Goal: Task Accomplishment & Management: Complete application form

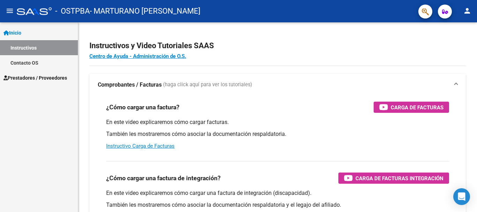
click at [39, 75] on span "Prestadores / Proveedores" at bounding box center [35, 78] width 64 height 8
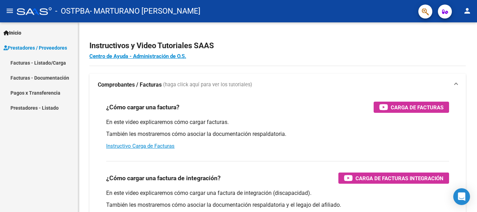
click at [49, 63] on link "Facturas - Listado/Carga" at bounding box center [39, 62] width 78 height 15
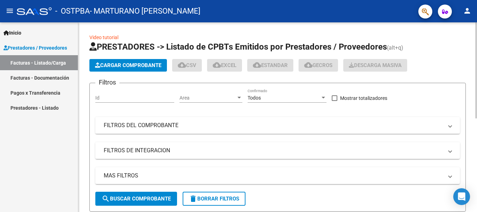
click at [140, 67] on span "Cargar Comprobante" at bounding box center [128, 65] width 66 height 6
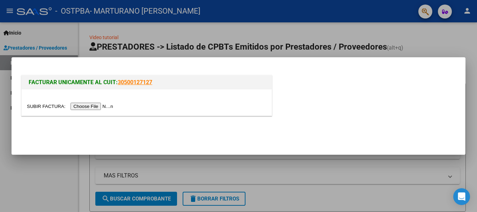
click at [96, 104] on input "file" at bounding box center [71, 106] width 88 height 7
click at [101, 108] on input "file" at bounding box center [71, 106] width 88 height 7
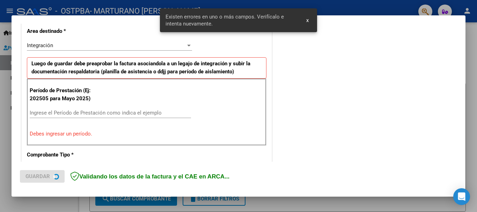
scroll to position [174, 0]
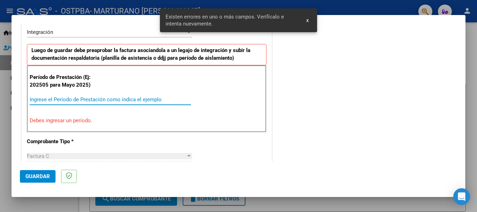
click at [97, 98] on input "Ingrese el Período de Prestación como indica el ejemplo" at bounding box center [110, 99] width 161 height 6
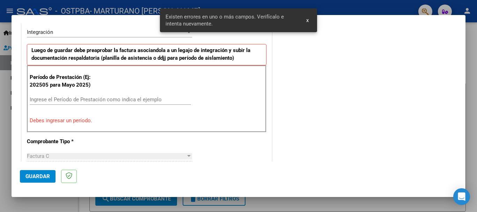
click at [101, 96] on div "Ingrese el Período de Prestación como indica el ejemplo" at bounding box center [110, 99] width 161 height 10
click at [100, 101] on input "Ingrese el Período de Prestación como indica el ejemplo" at bounding box center [110, 99] width 161 height 6
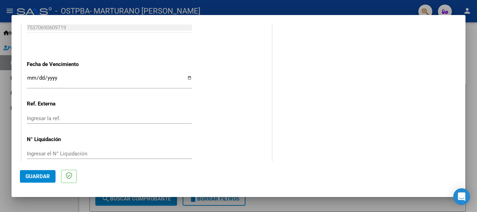
scroll to position [477, 0]
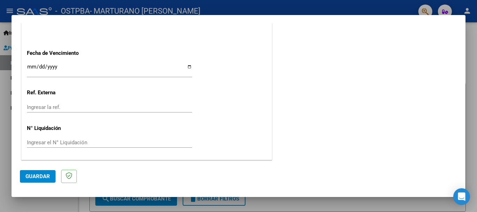
type input "202508"
click at [41, 174] on span "Guardar" at bounding box center [38, 176] width 24 height 6
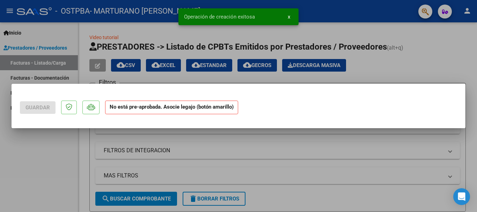
scroll to position [0, 0]
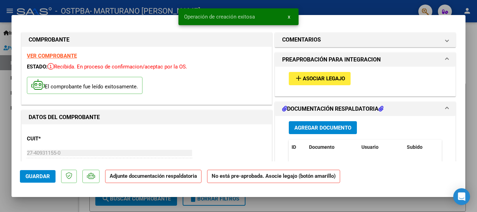
click at [316, 127] on span "Agregar Documento" at bounding box center [323, 128] width 57 height 6
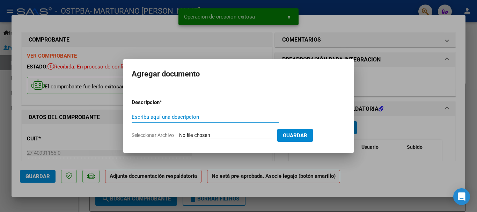
click at [212, 119] on input "Escriba aquí una descripcion" at bounding box center [205, 117] width 147 height 6
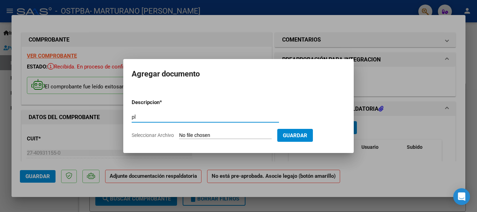
type input "p"
type input "PLANILLA DE ASISTENCIA"
click at [250, 136] on input "Seleccionar Archivo" at bounding box center [225, 135] width 93 height 7
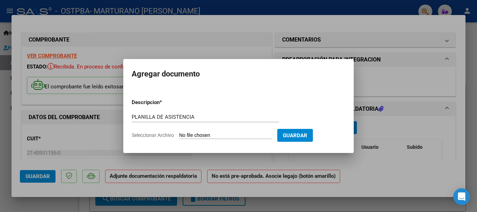
type input "C:\fakepath\WhatsApp Image [DATE] 21.43.03.pdf"
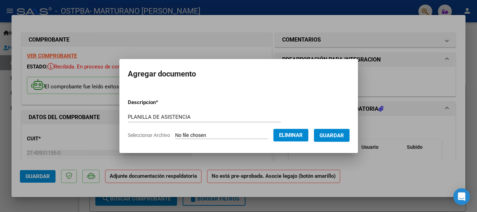
click at [337, 136] on span "Guardar" at bounding box center [332, 135] width 24 height 6
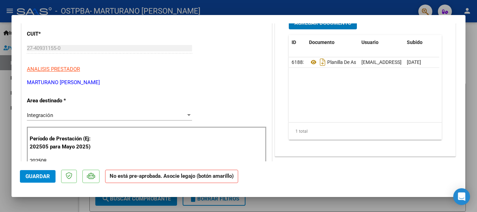
scroll to position [210, 0]
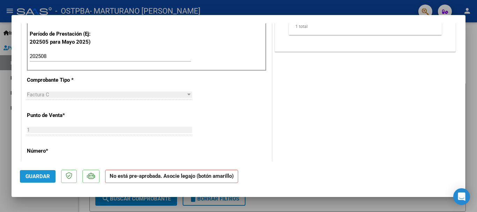
click at [55, 181] on button "Guardar" at bounding box center [38, 176] width 36 height 13
